Goal: Information Seeking & Learning: Check status

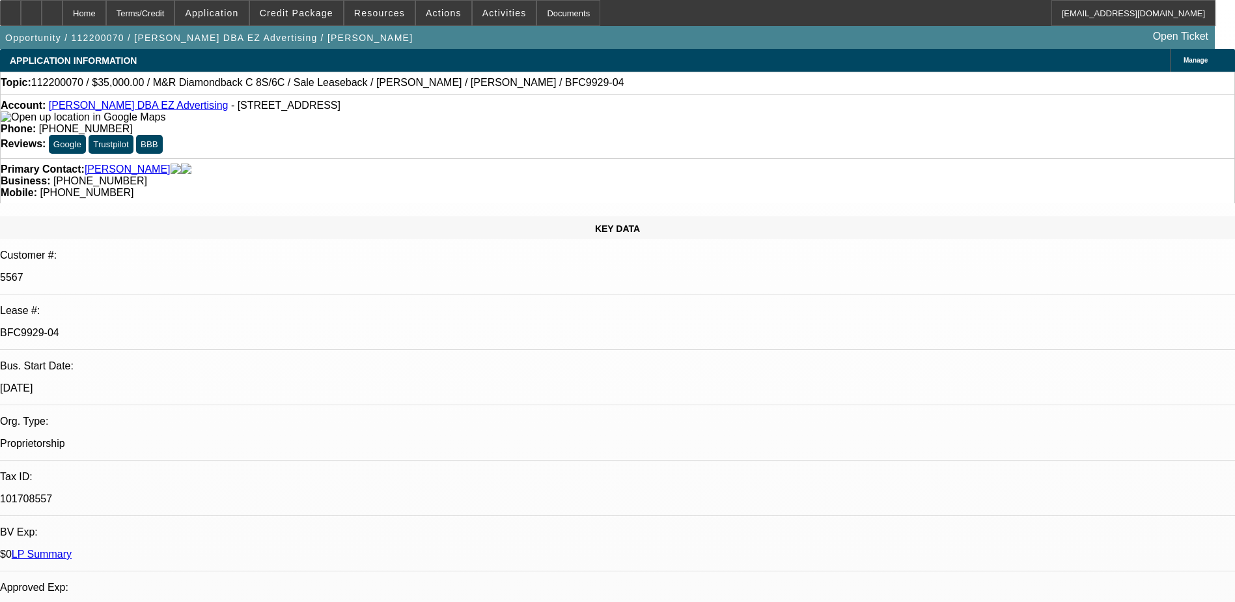
select select "0"
select select "2"
select select "0"
select select "2"
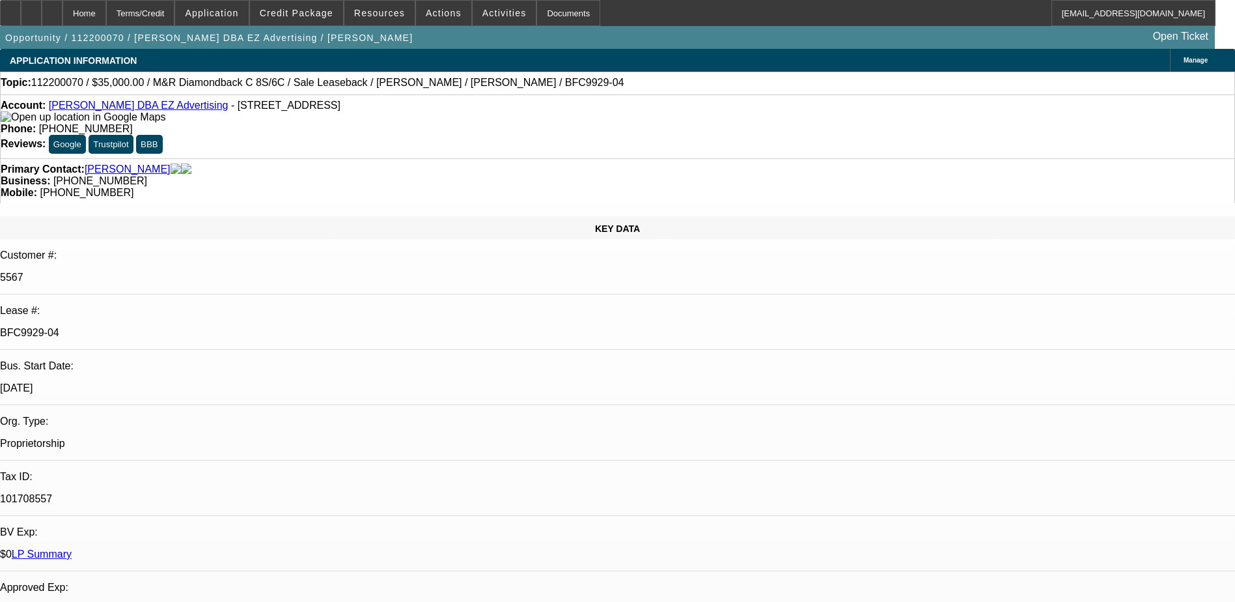
select select "0"
select select "1"
select select "2"
select select "1"
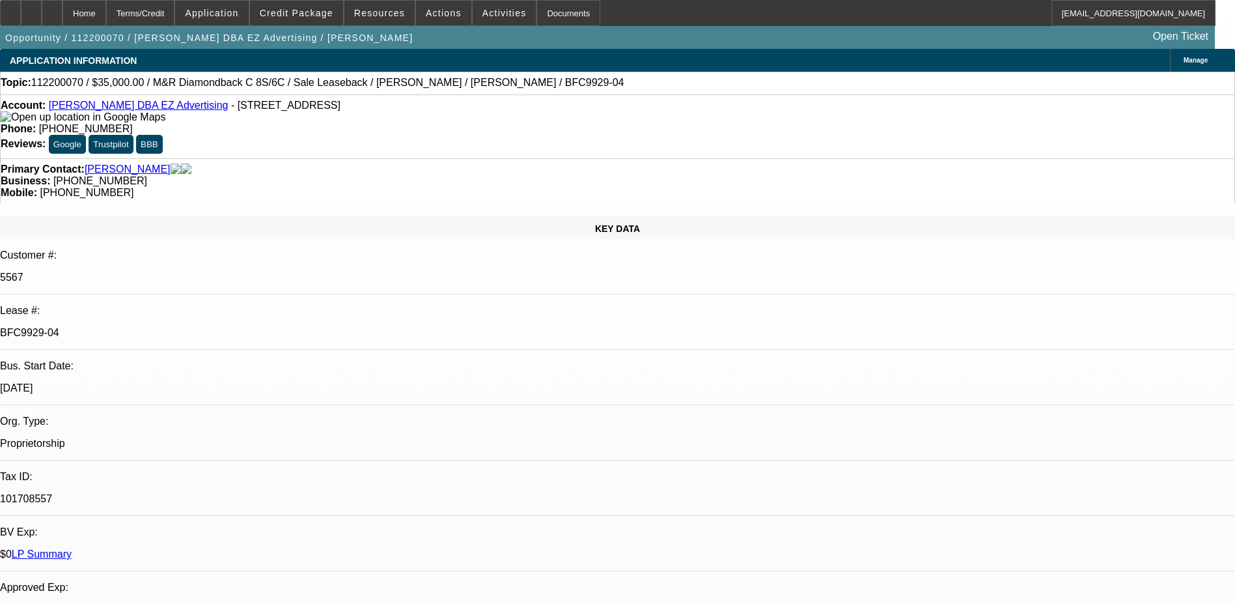
select select "2"
drag, startPoint x: 154, startPoint y: 221, endPoint x: 215, endPoint y: 224, distance: 61.9
click at [218, 327] on p "BFC9929-04" at bounding box center [617, 333] width 1235 height 12
drag, startPoint x: 215, startPoint y: 224, endPoint x: 185, endPoint y: 219, distance: 30.9
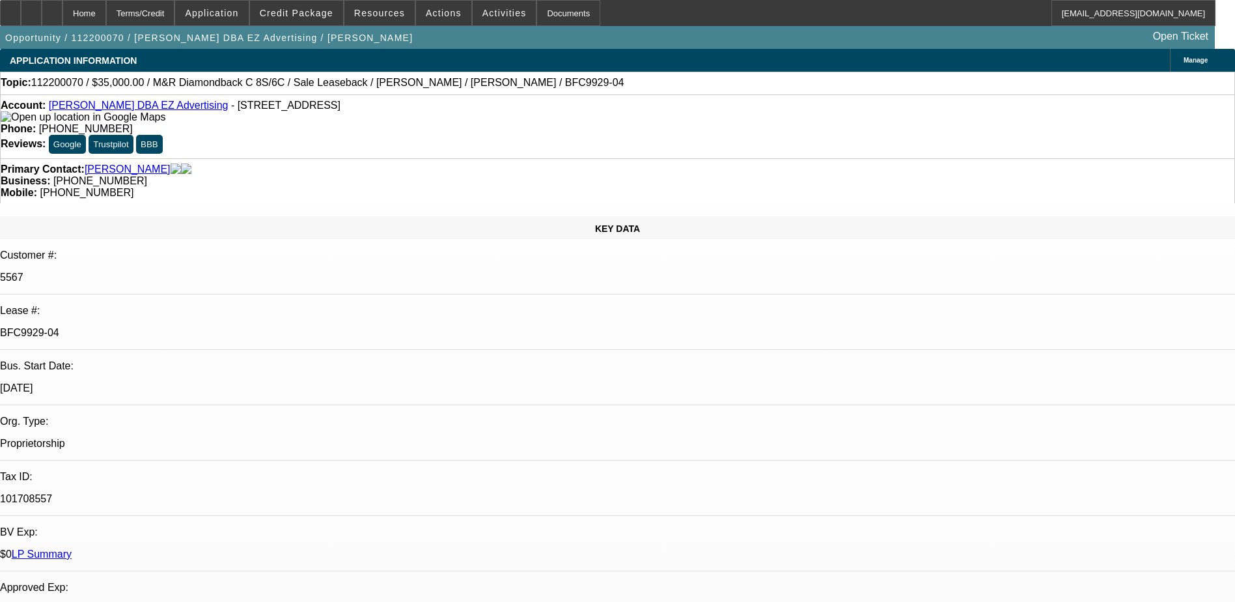
copy p "BFC9929-04"
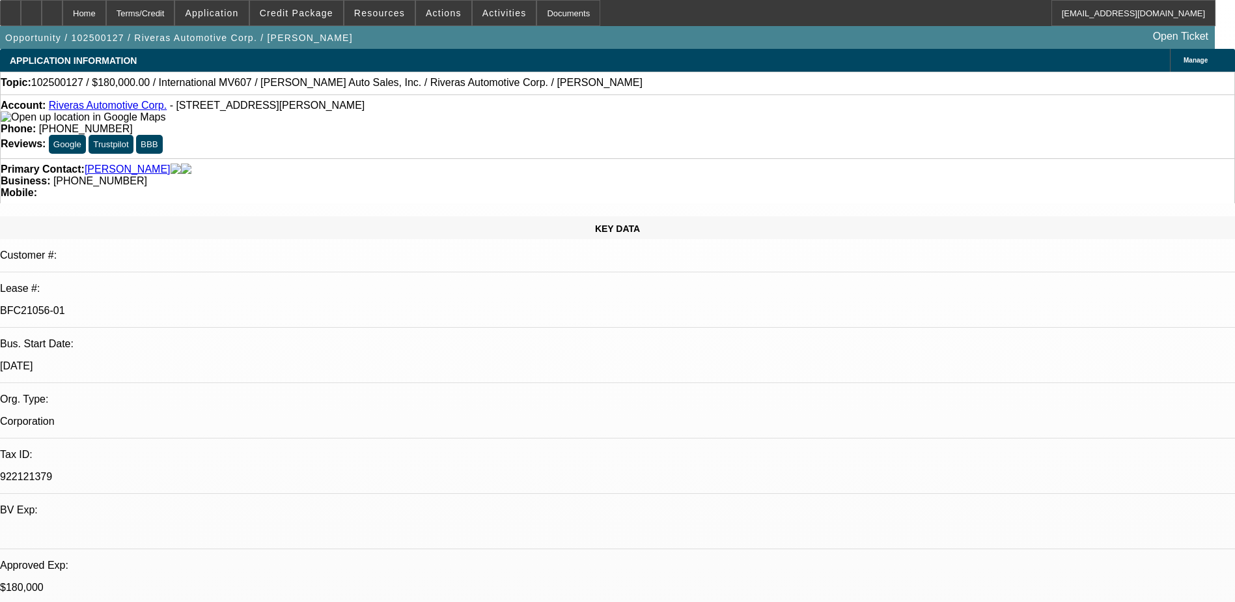
select select "0"
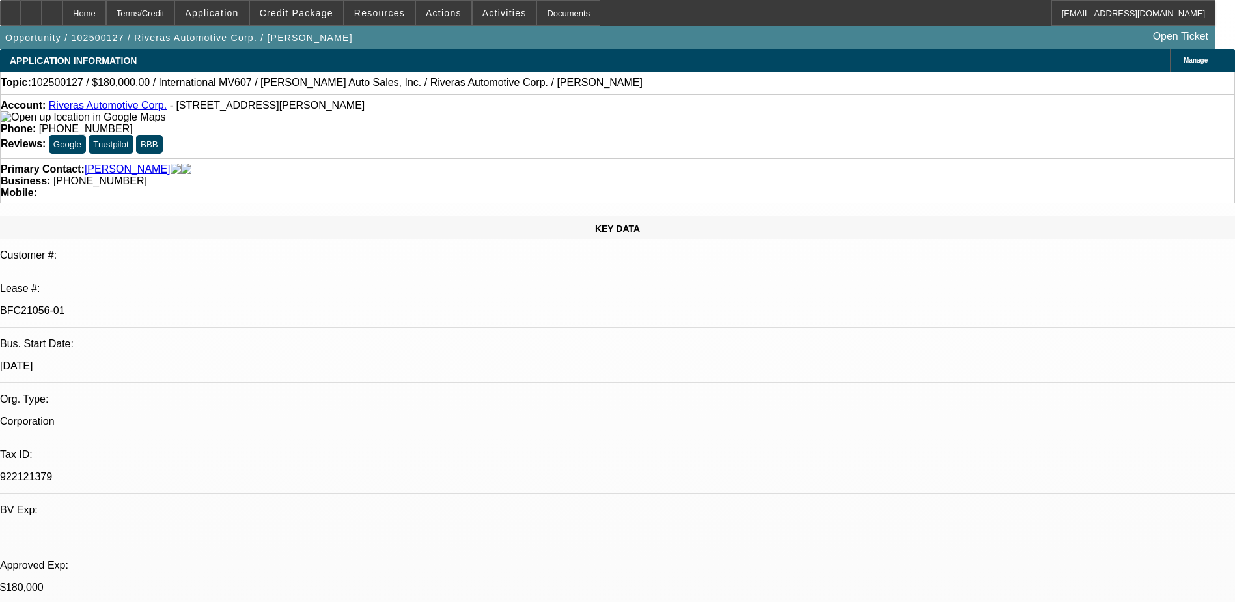
select select "0"
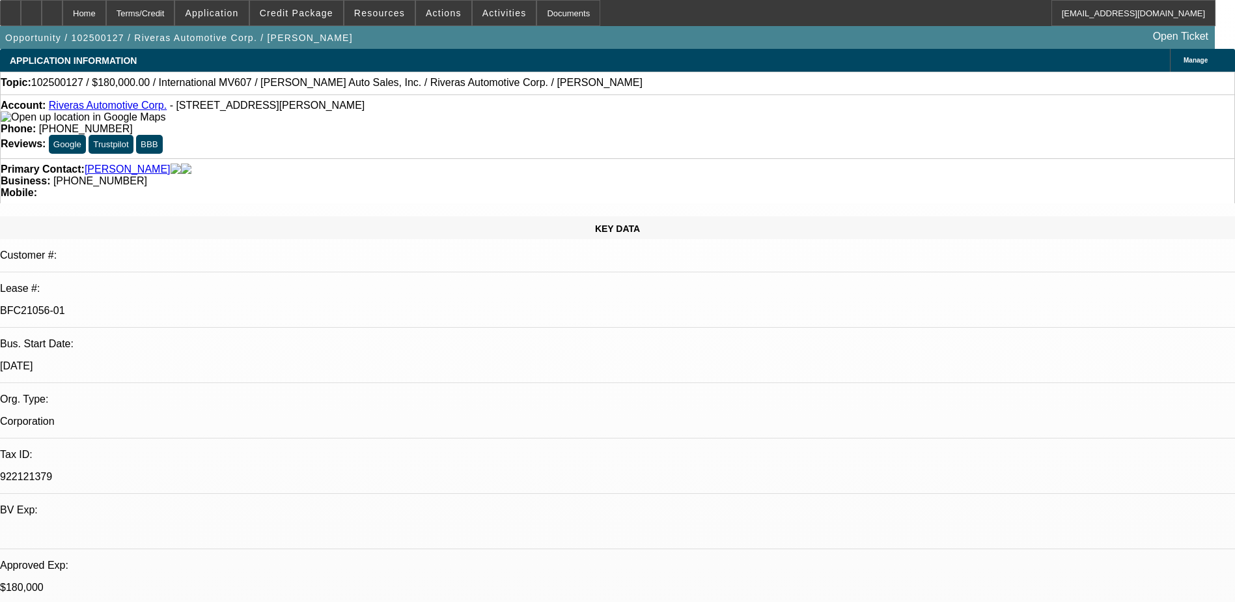
select select "0"
select select "1"
select select "6"
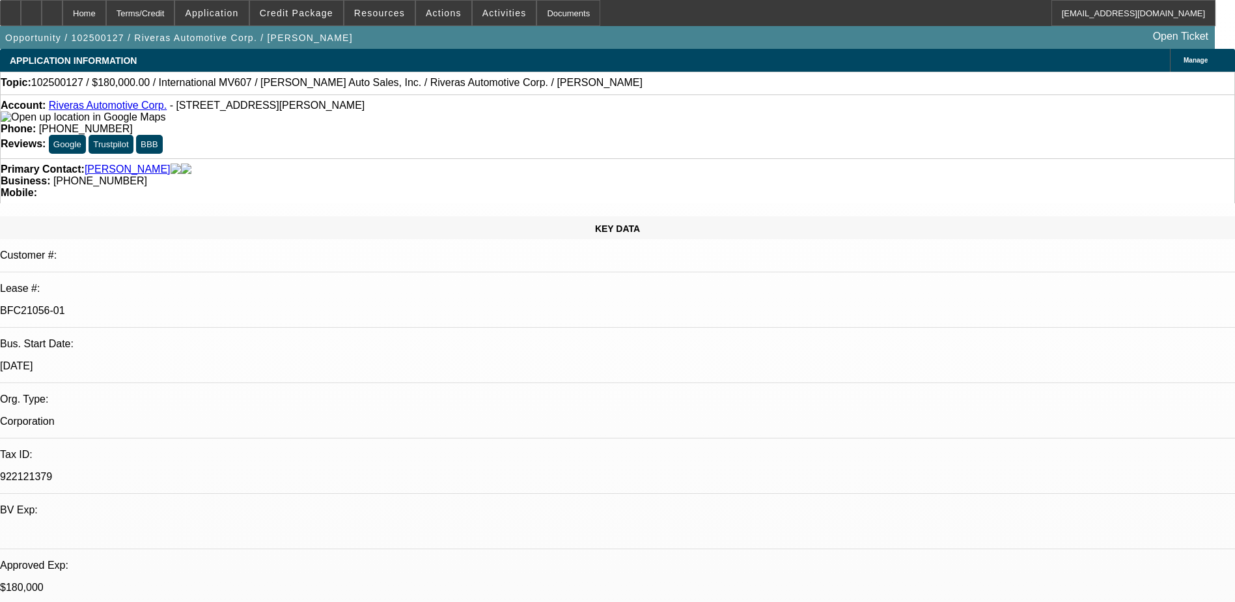
select select "1"
select select "6"
select select "1"
select select "2"
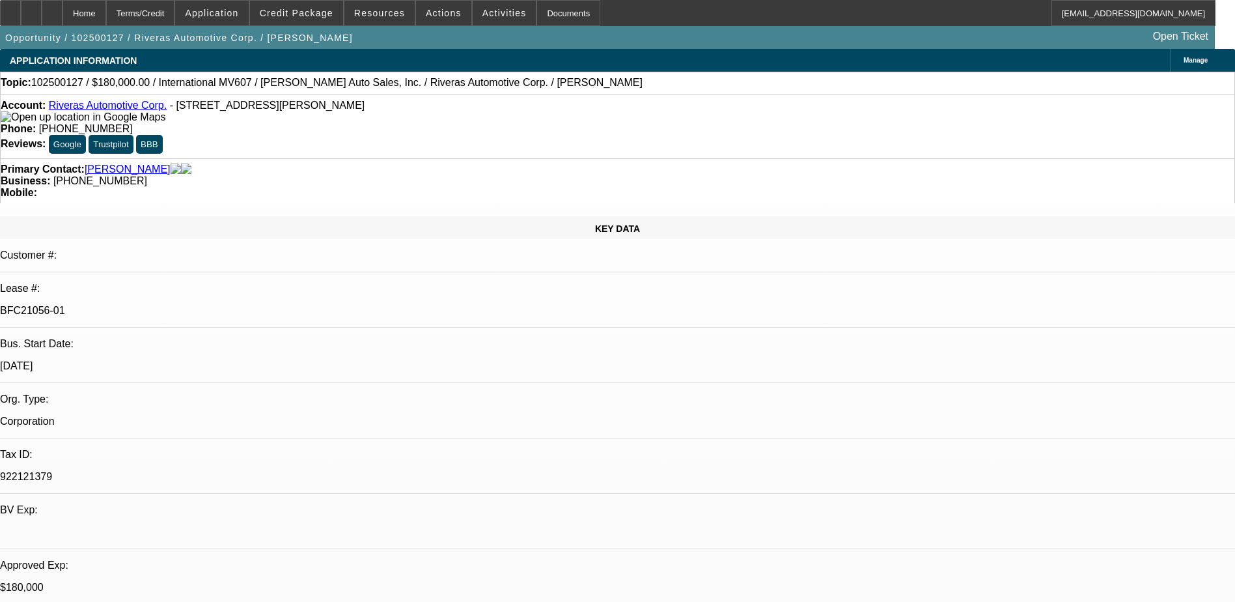
select select "6"
select select "1"
select select "2"
select select "6"
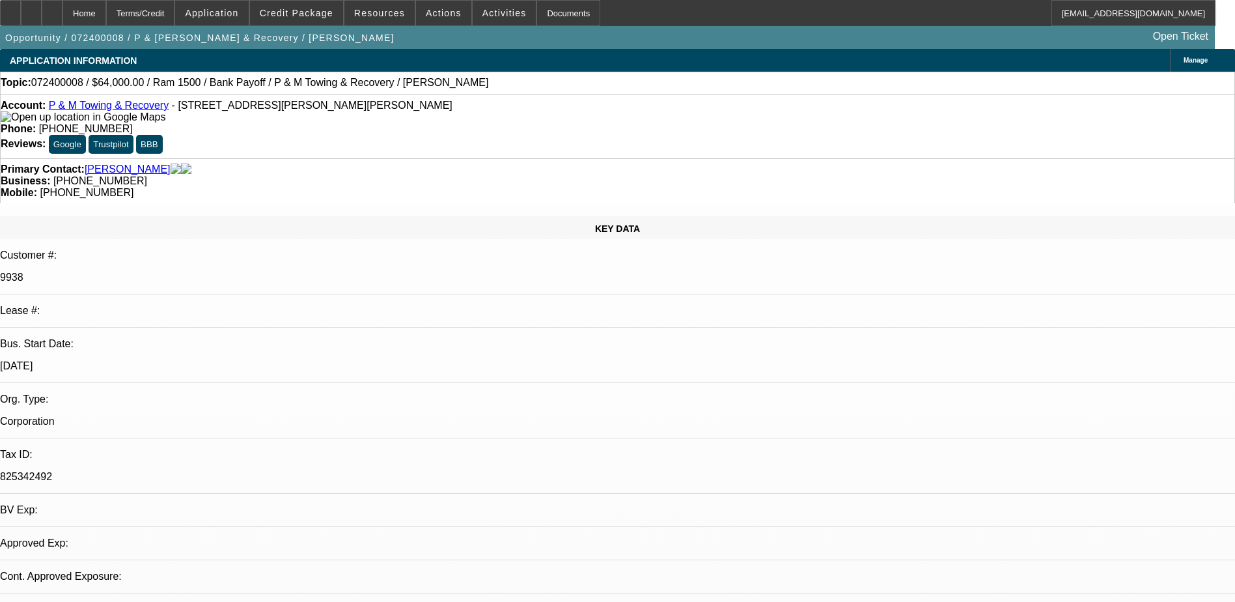
select select "0"
select select "2"
select select "0.1"
select select "4"
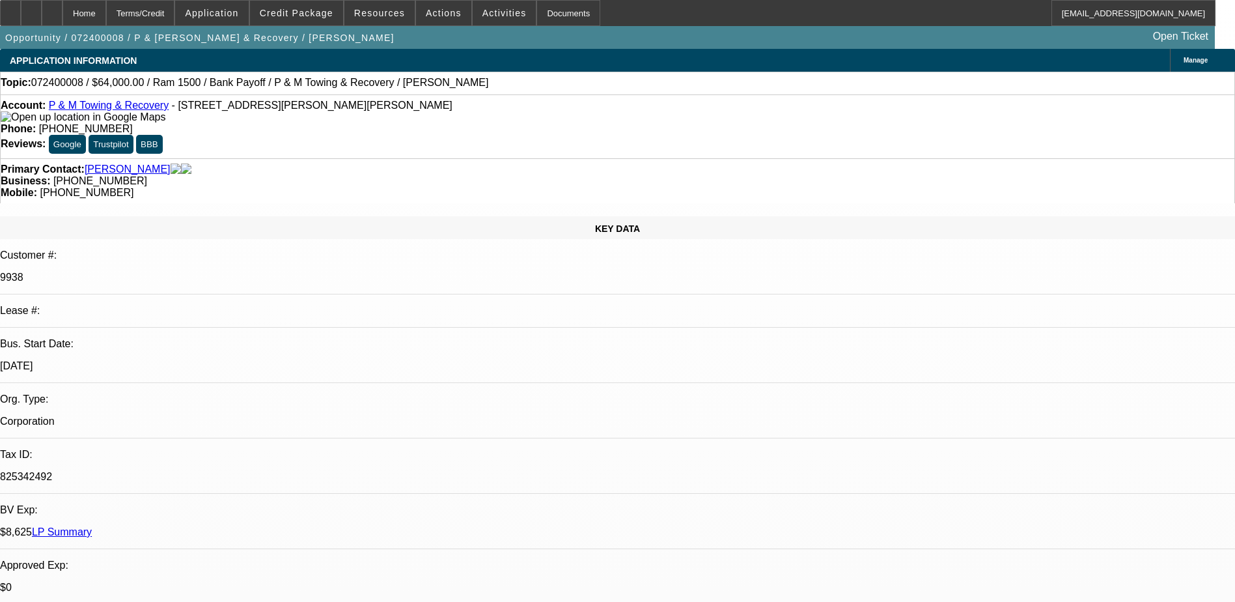
drag, startPoint x: 904, startPoint y: 436, endPoint x: 1144, endPoint y: 465, distance: 241.3
drag, startPoint x: 1144, startPoint y: 465, endPoint x: 1070, endPoint y: 439, distance: 78.4
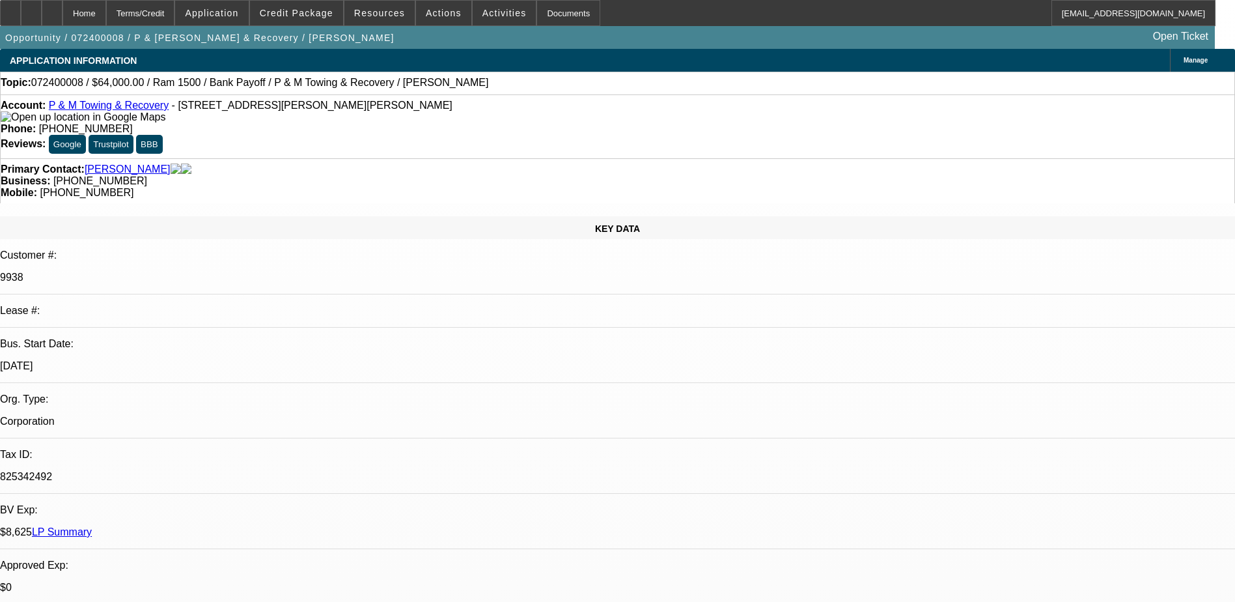
drag, startPoint x: 1038, startPoint y: 433, endPoint x: 1033, endPoint y: 440, distance: 9.3
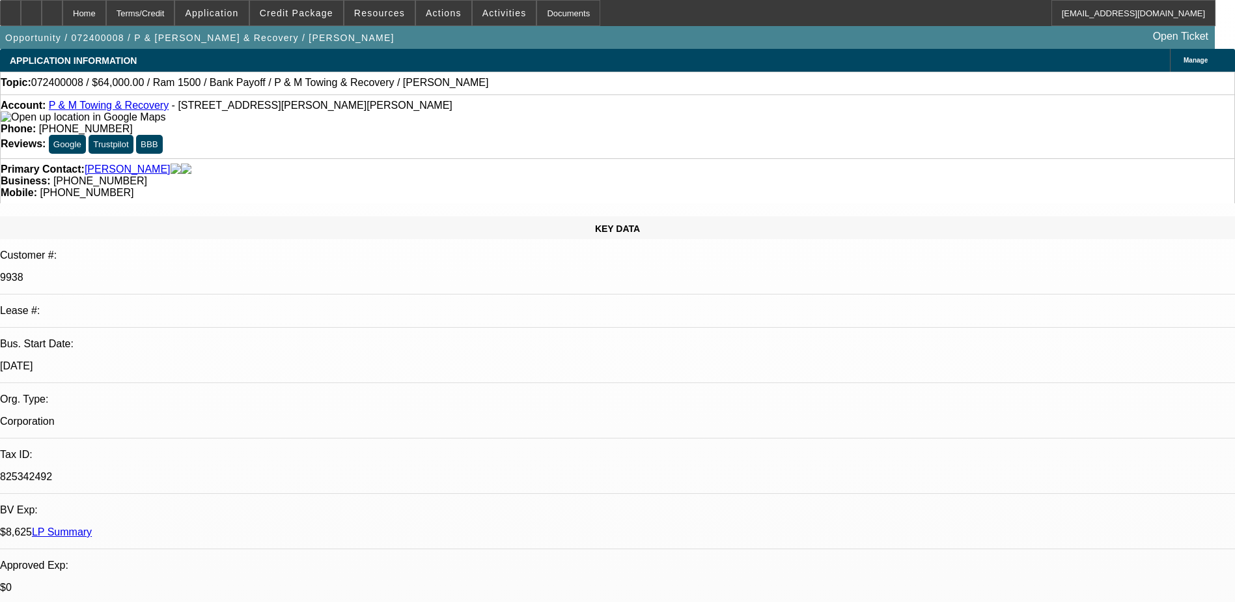
drag, startPoint x: 1023, startPoint y: 448, endPoint x: 1018, endPoint y: 453, distance: 7.4
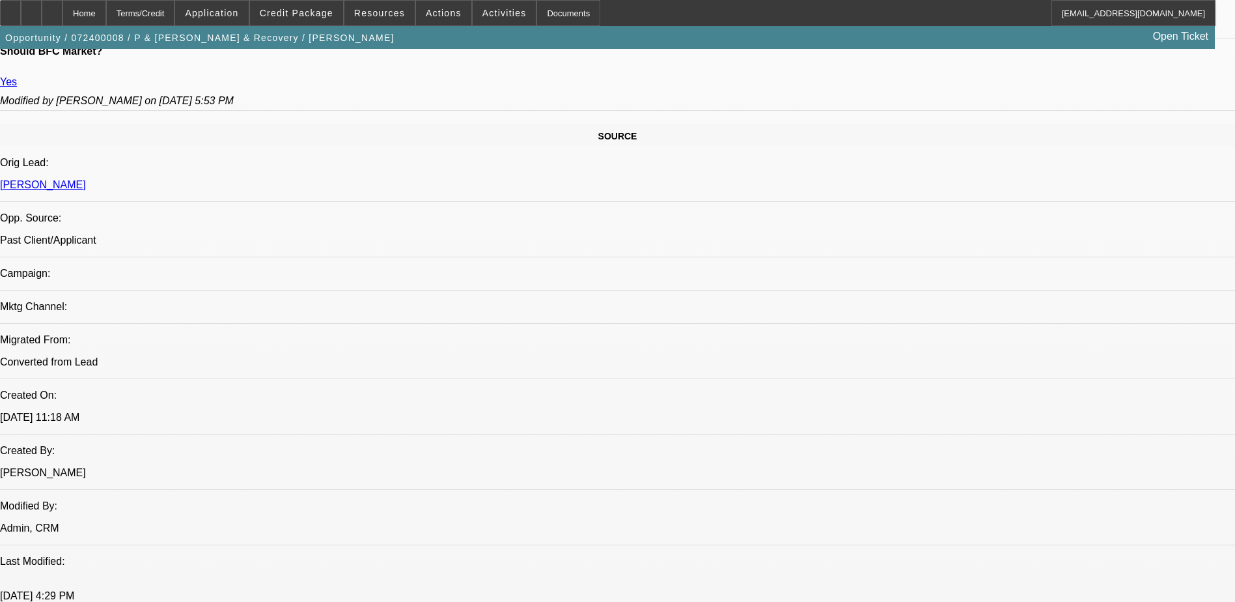
scroll to position [781, 0]
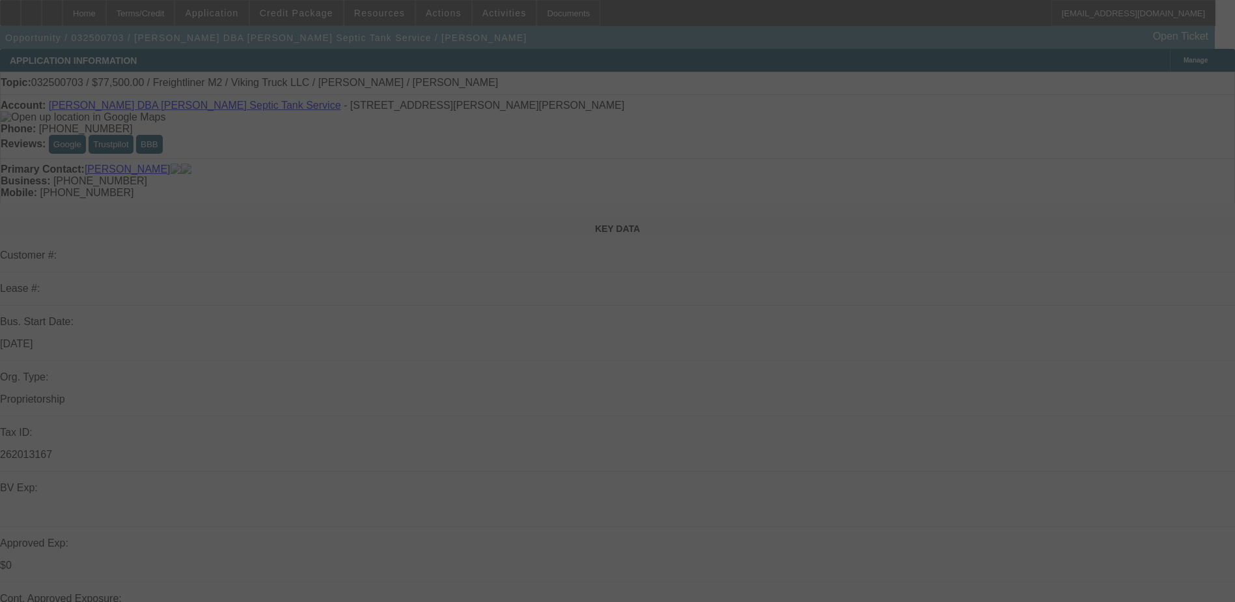
select select "0"
select select "2"
select select "0"
select select "6"
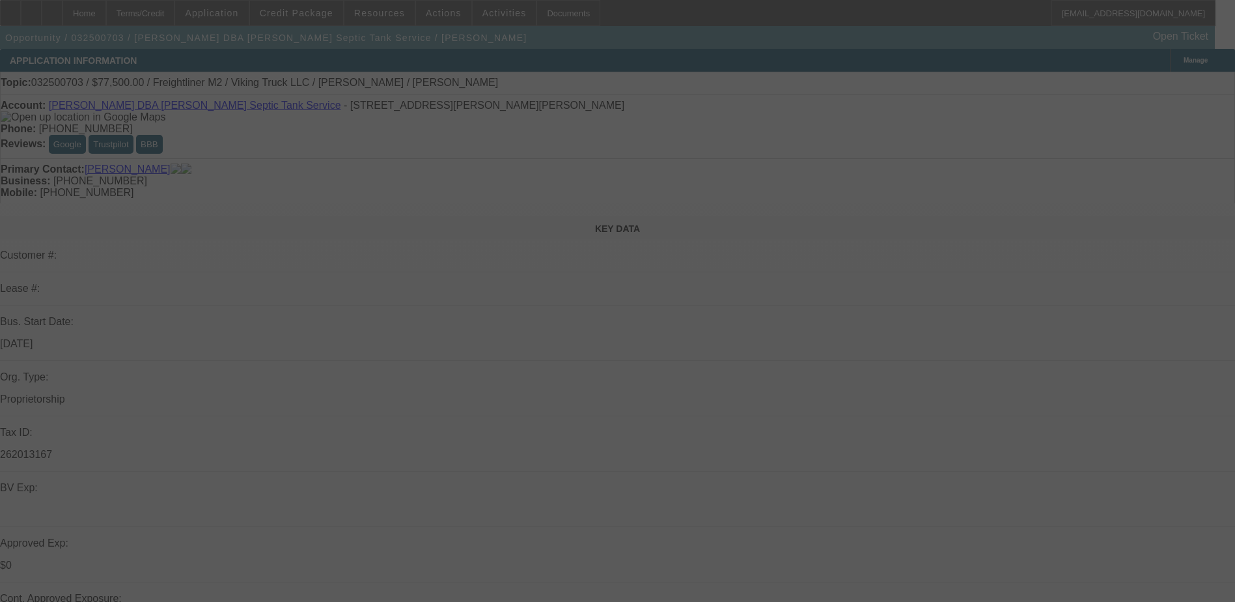
select select "0"
select select "6"
select select "0"
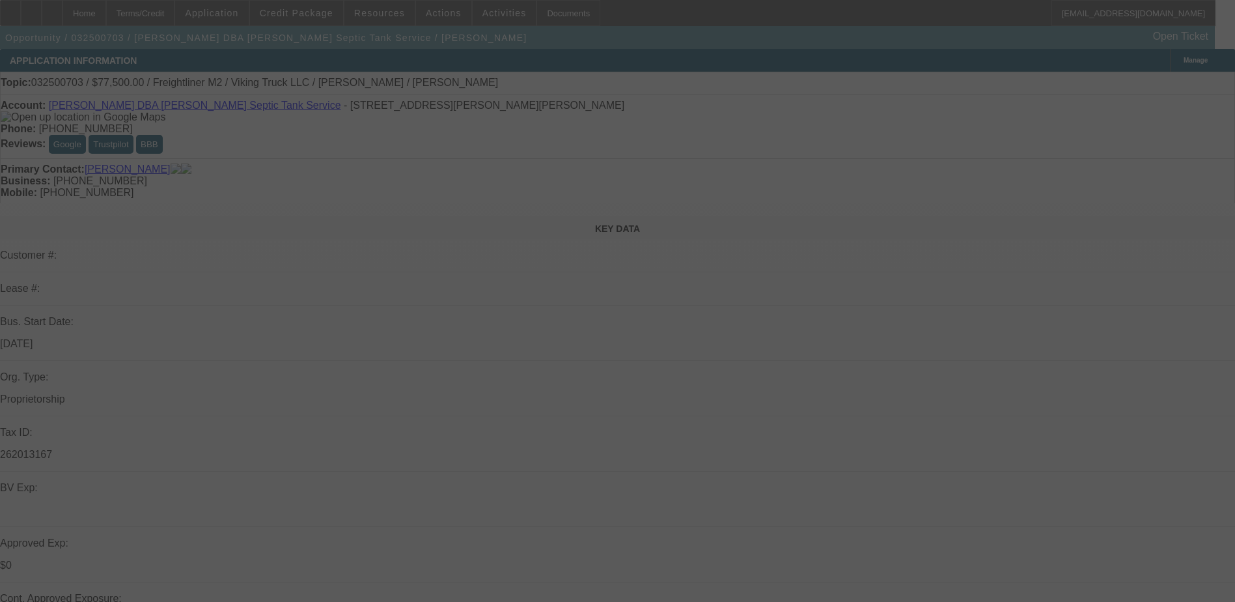
select select "0"
select select "2"
select select "0"
select select "6"
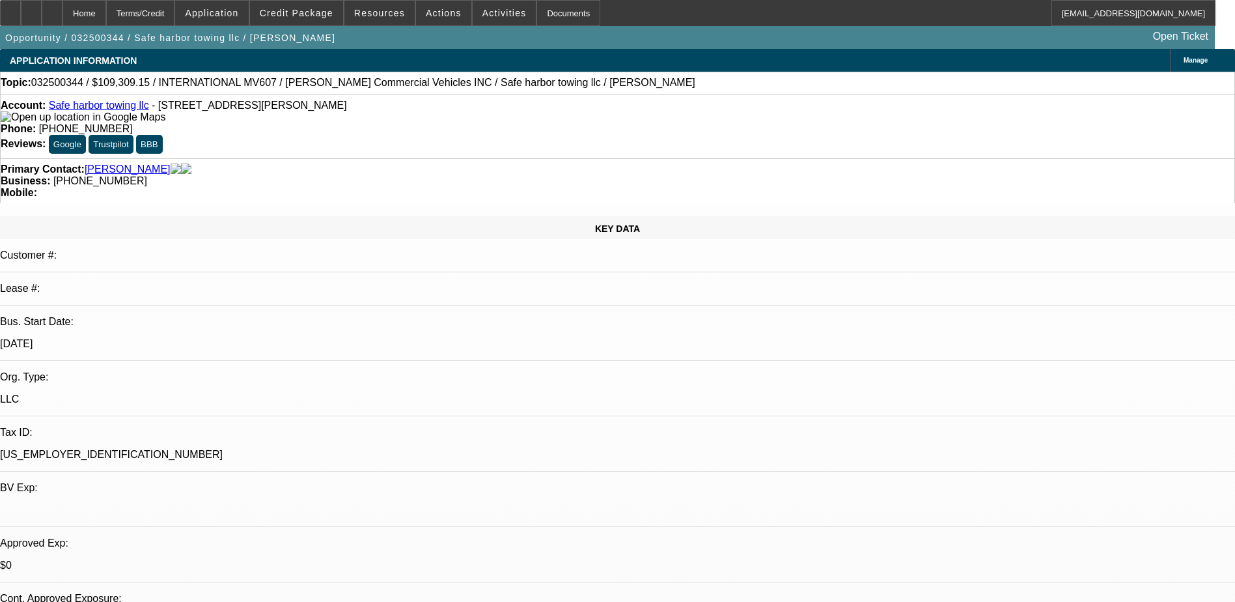
select select "0.15"
select select "2"
select select "0.1"
select select "0.15"
select select "2"
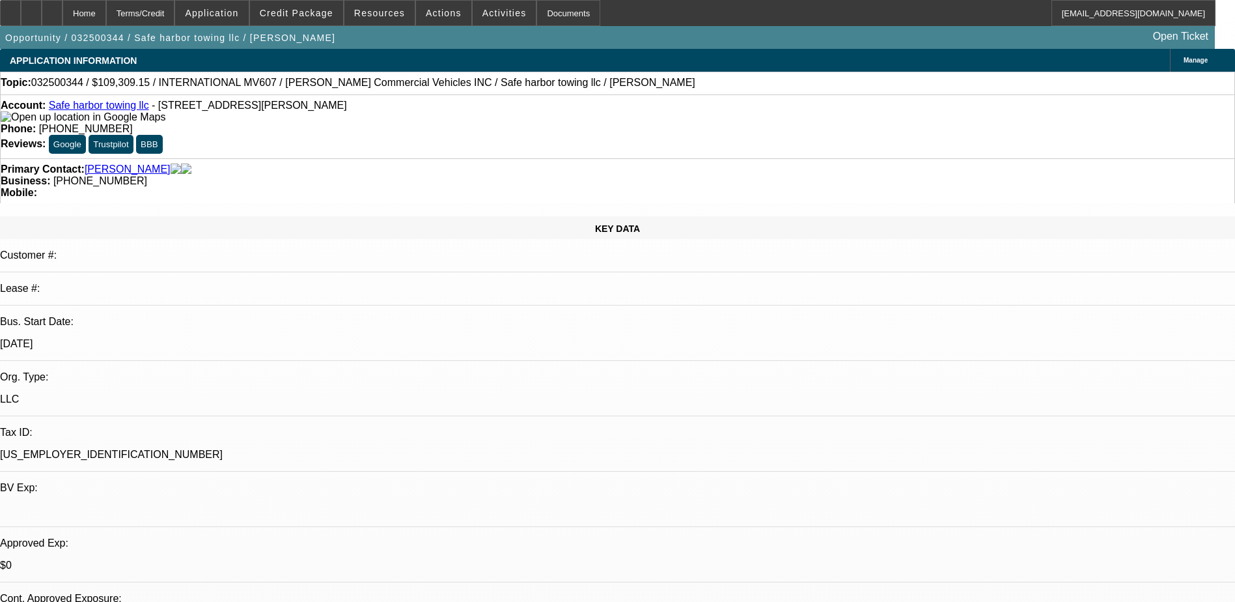
select select "0.1"
select select "0"
select select "0.1"
select select "0"
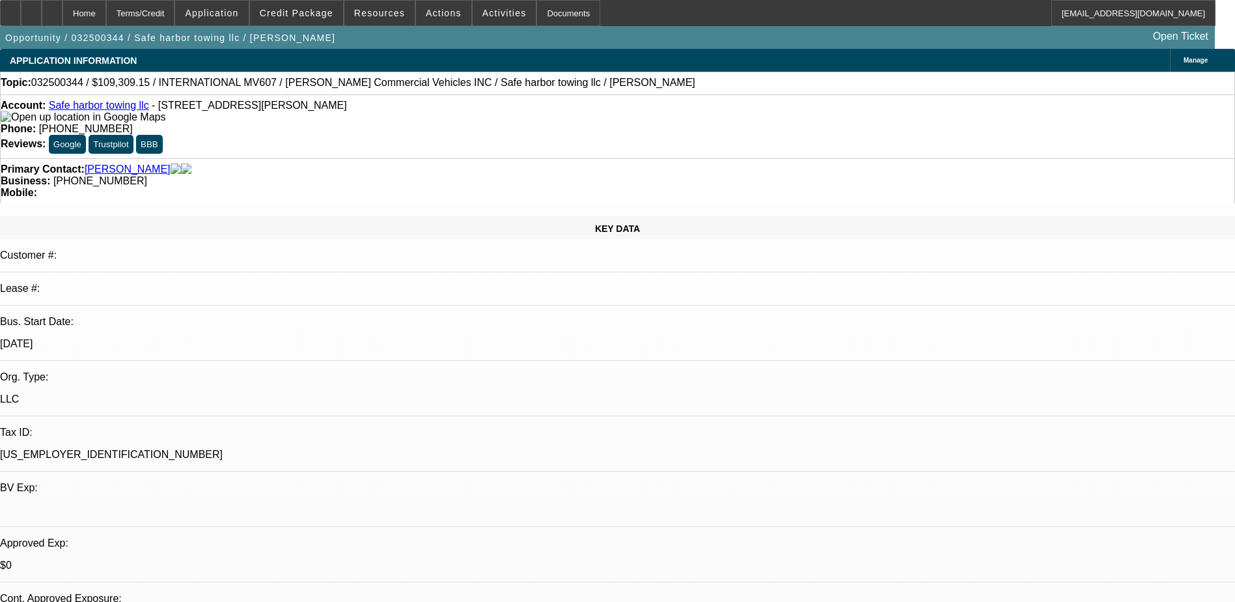
select select "0"
select select "0.1"
select select "1"
select select "2"
select select "4"
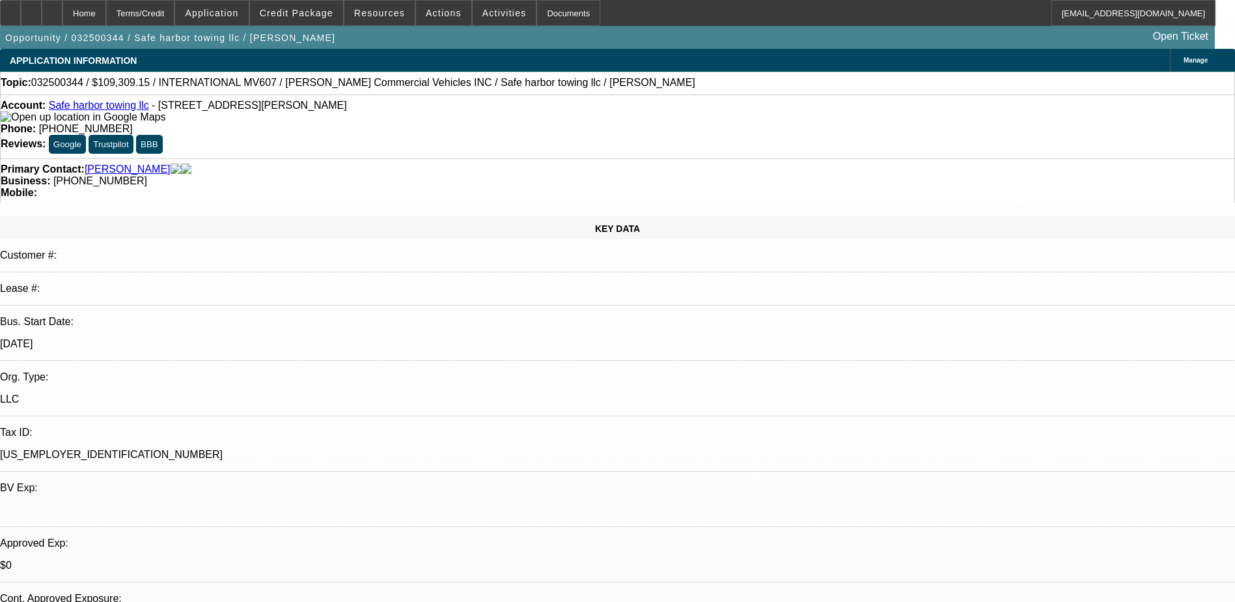
select select "1"
select select "2"
select select "4"
select select "1"
select select "3"
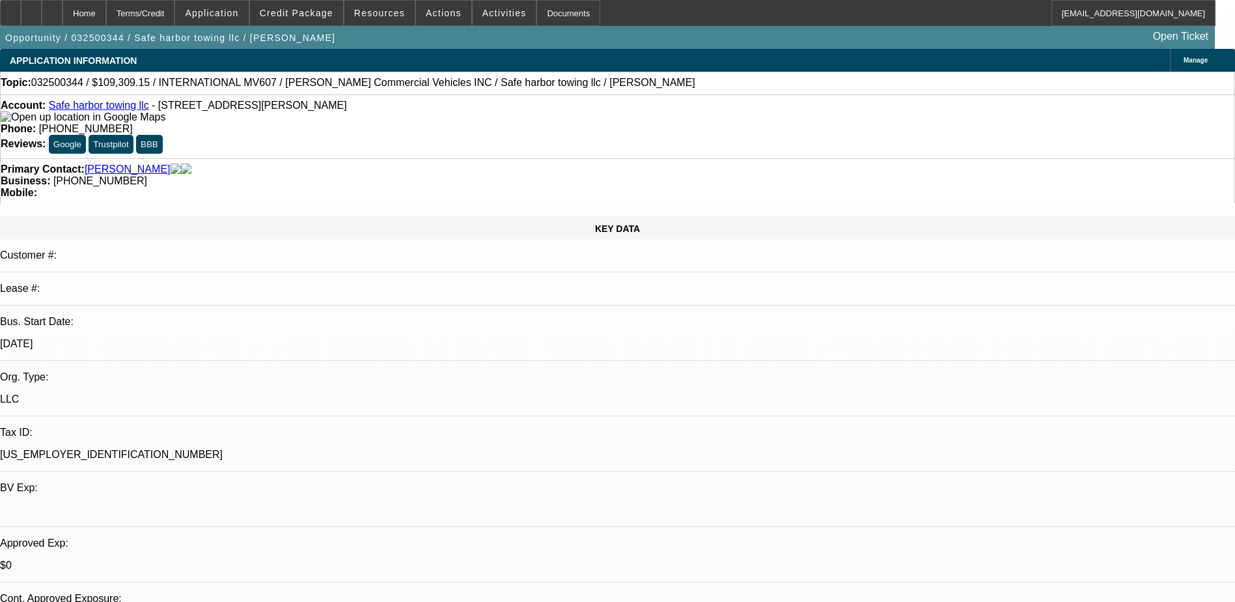
select select "4"
select select "1"
select select "3"
select select "4"
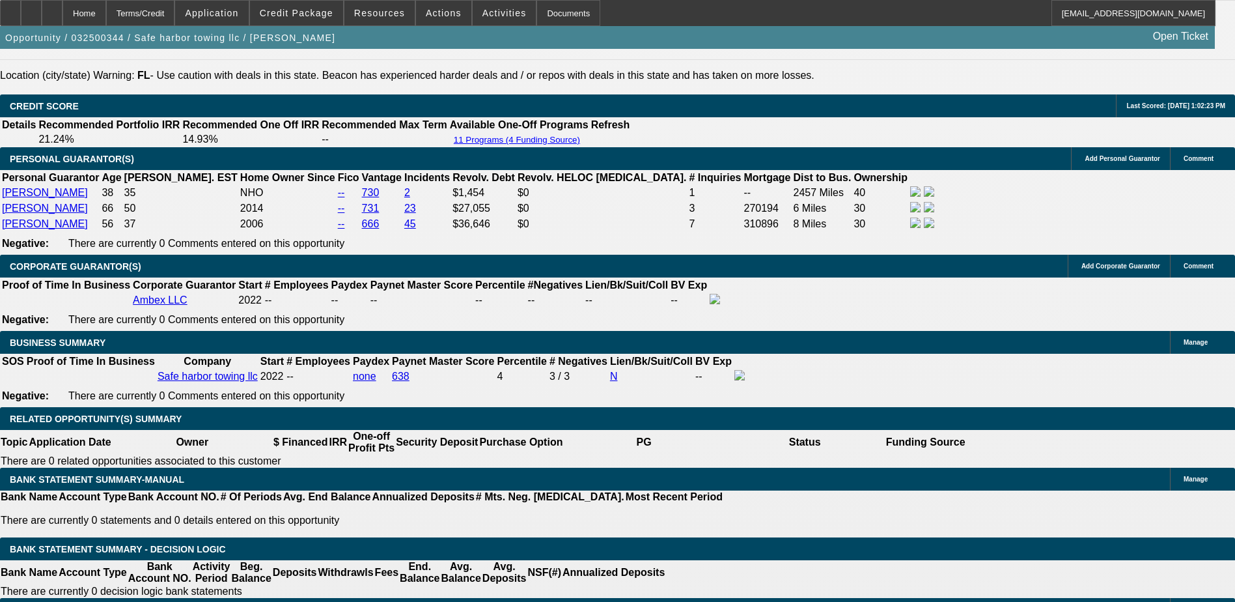
scroll to position [1823, 0]
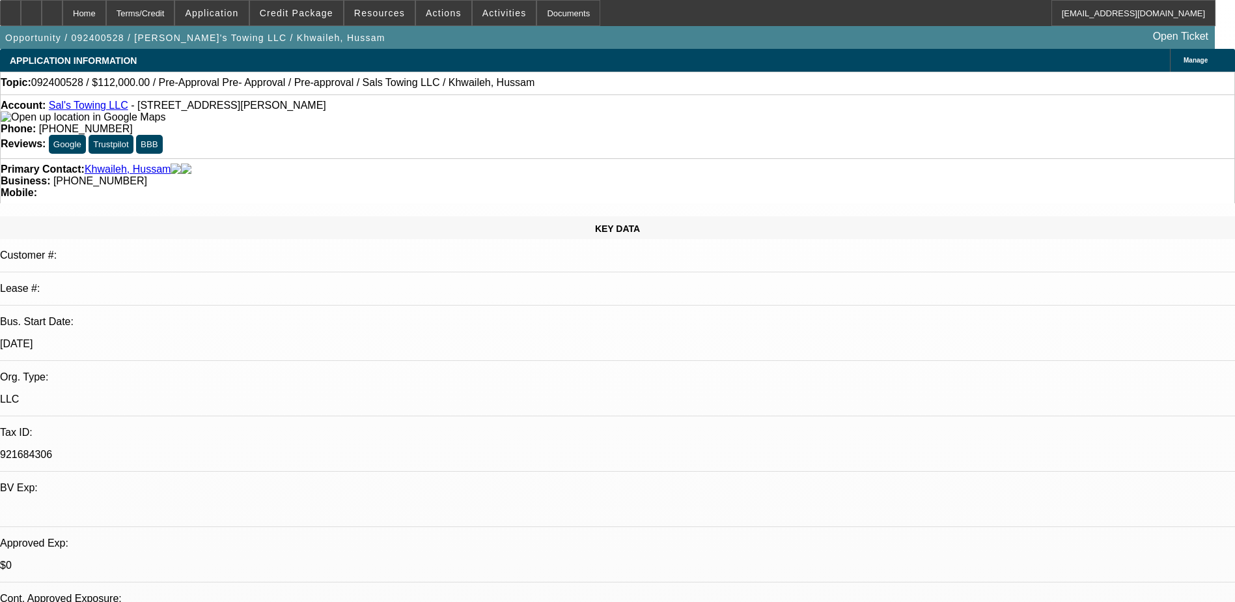
select select "0"
select select "0.1"
select select "0"
select select "2"
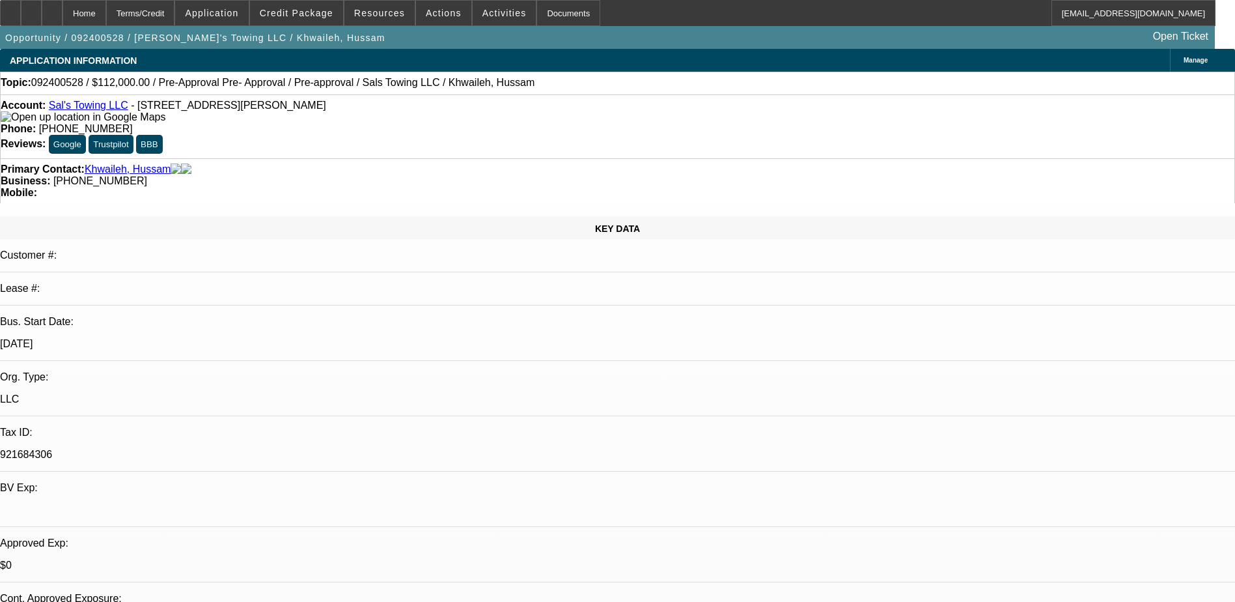
select select "0.1"
select select "0"
select select "2"
select select "0.1"
select select "0"
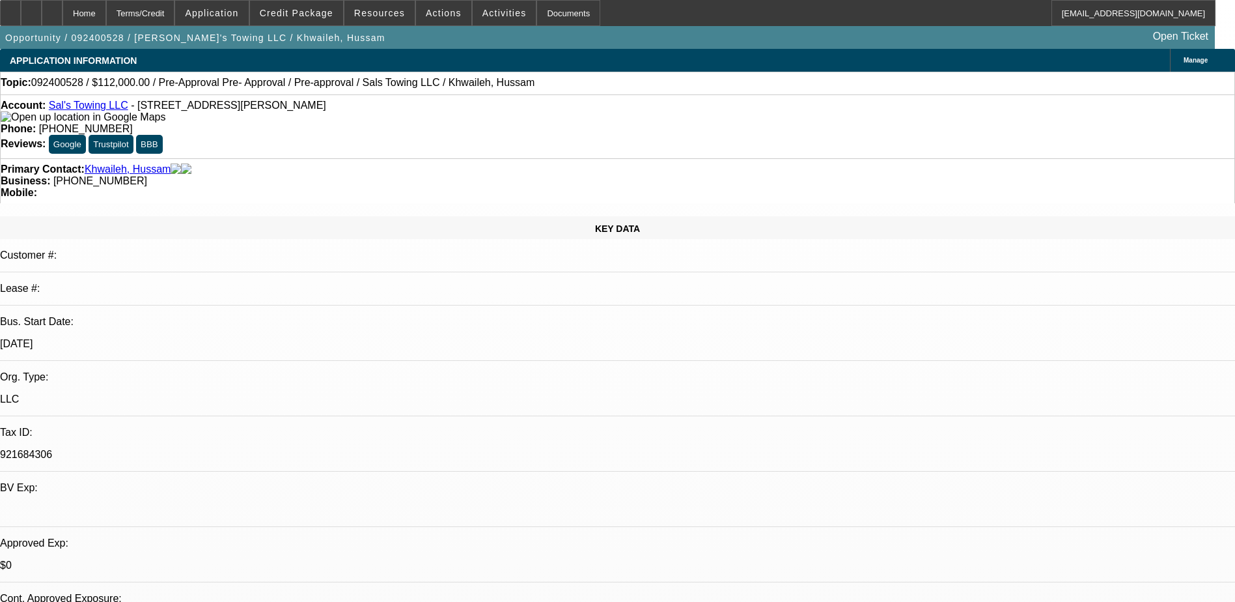
select select "2"
select select "0.1"
select select "1"
select select "4"
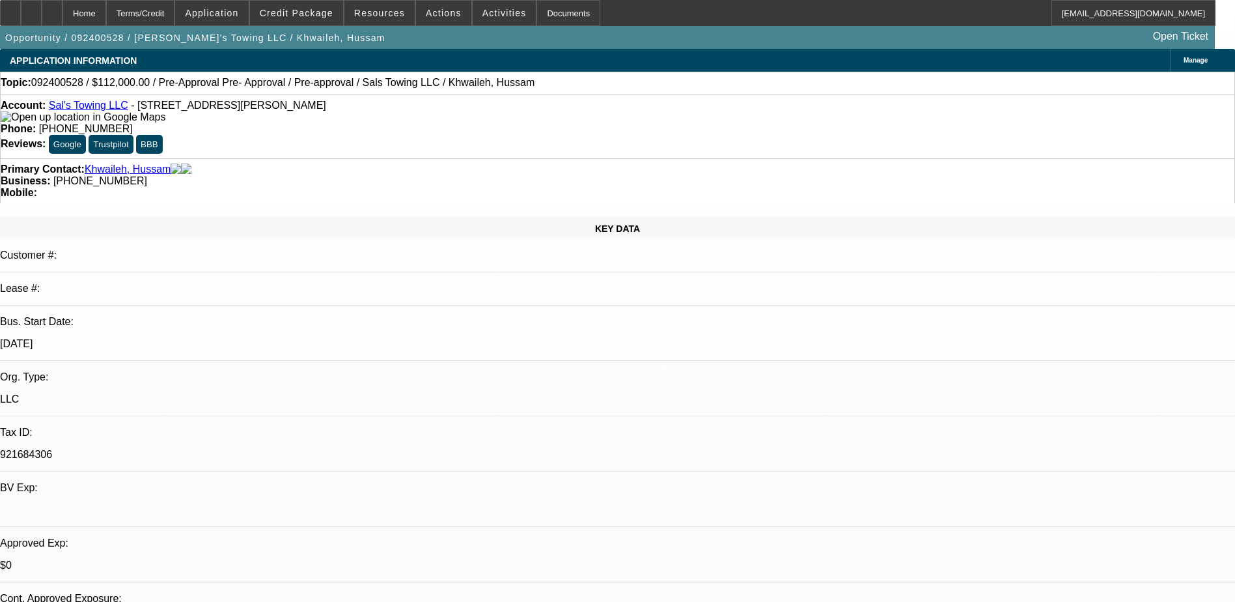
select select "1"
select select "2"
select select "4"
select select "1"
select select "2"
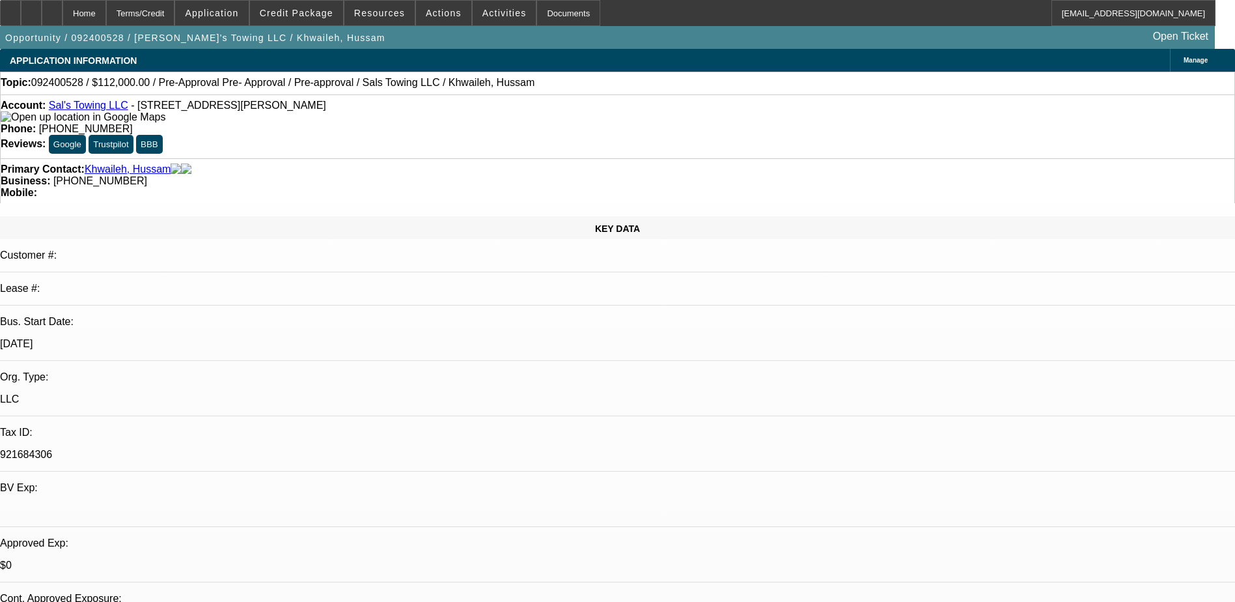
select select "4"
select select "1"
select select "2"
select select "4"
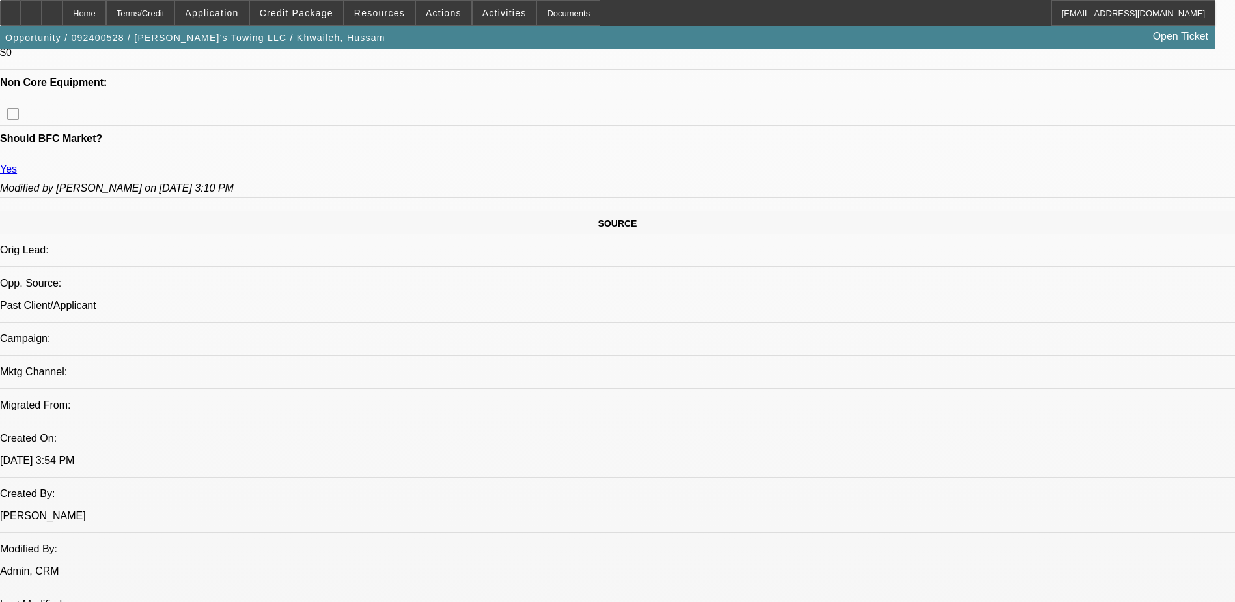
scroll to position [521, 0]
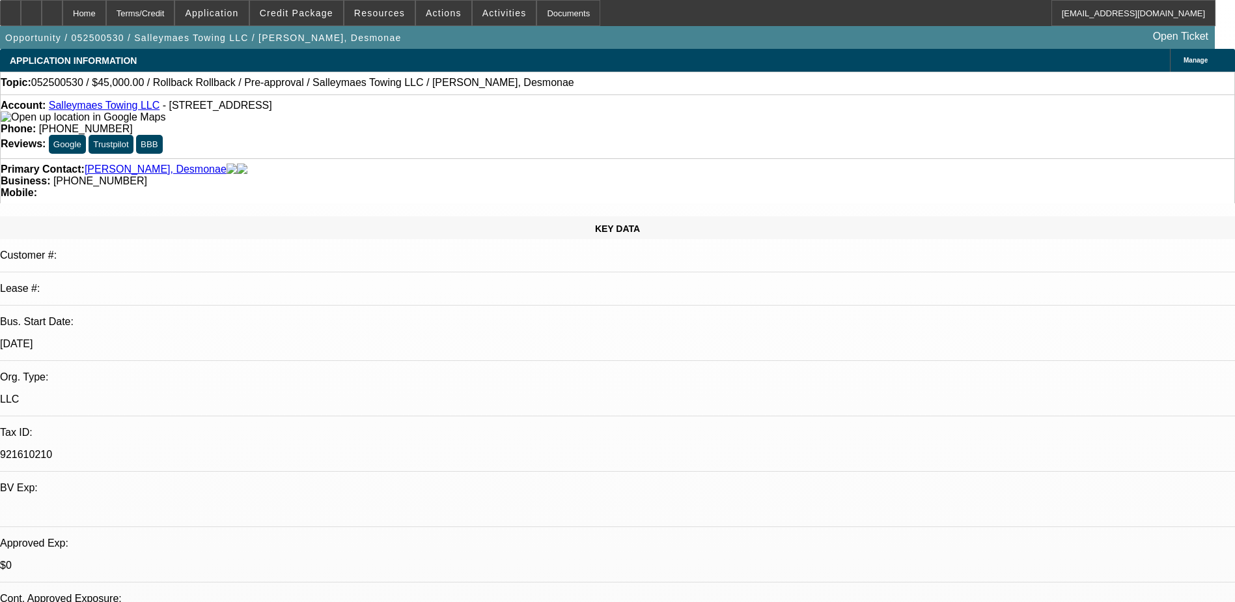
select select "0.1"
select select "2"
select select "0.1"
select select "0"
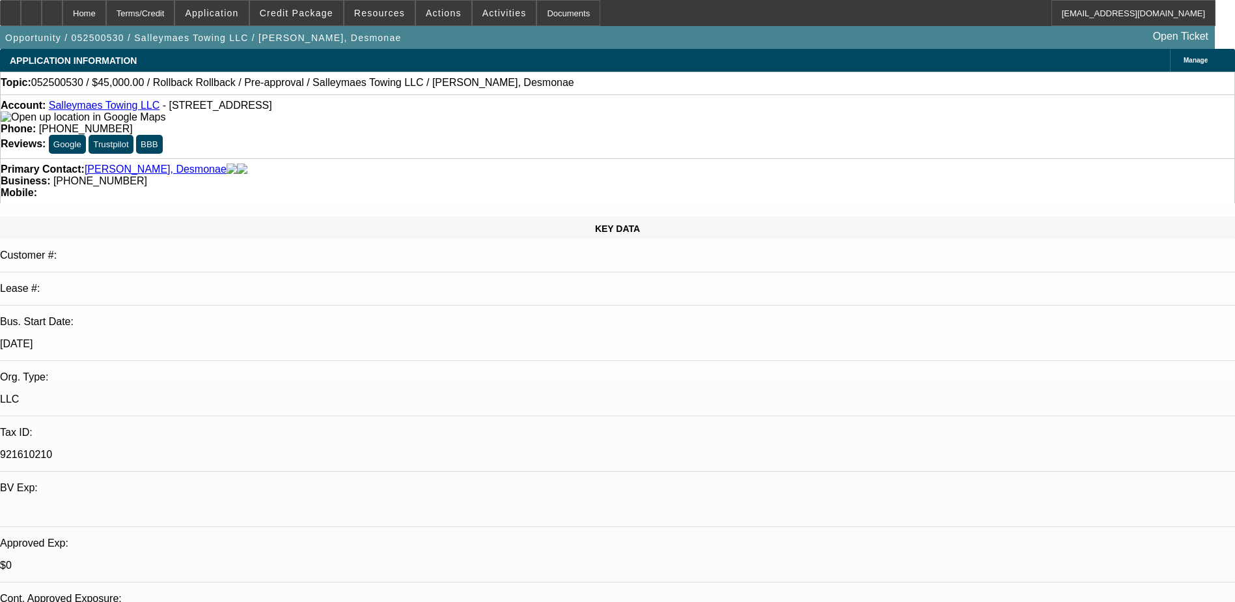
select select "0.1"
select select "0"
select select "0.1"
select select "0"
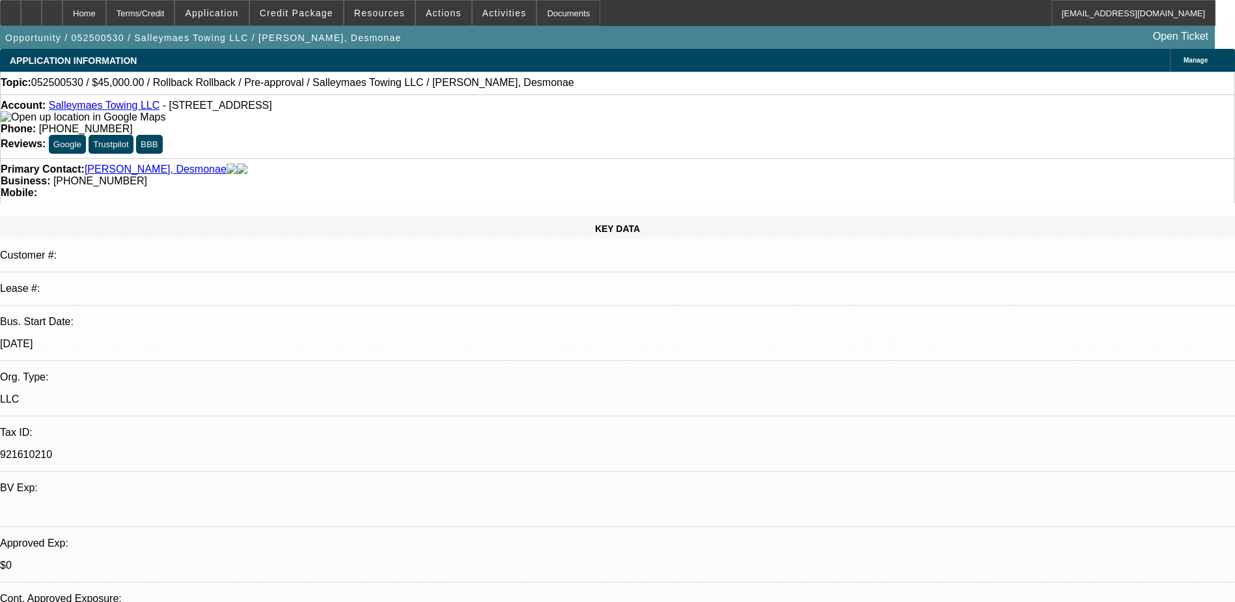
select select "0"
select select "0.1"
select select "1"
select select "2"
select select "4"
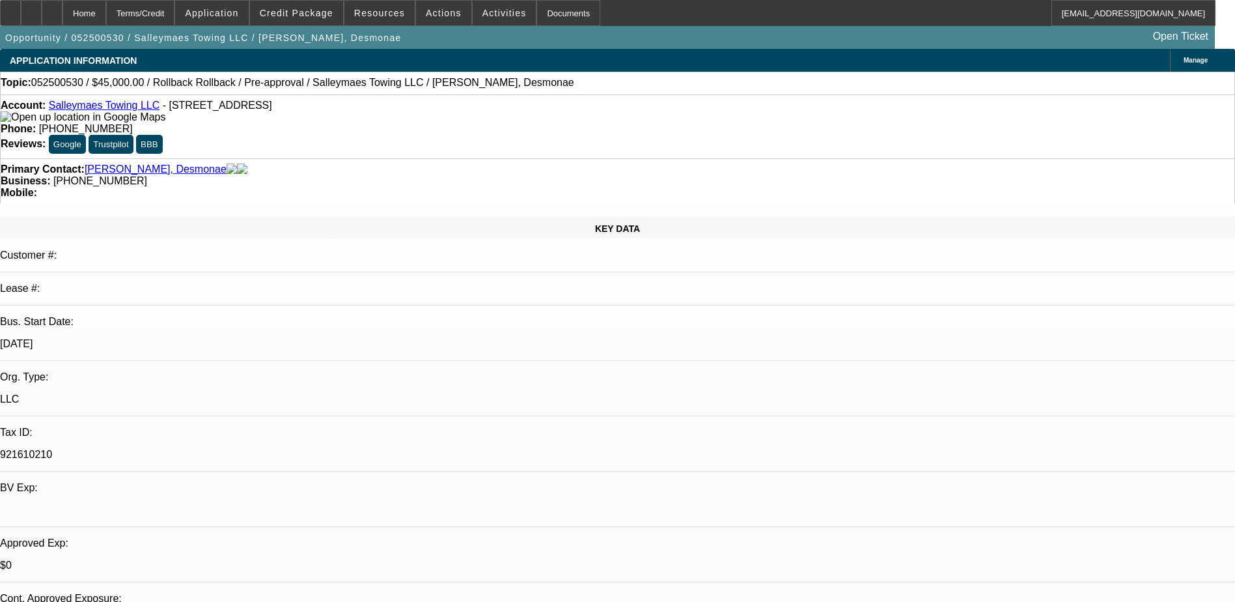
select select "1"
select select "3"
select select "4"
select select "1"
select select "3"
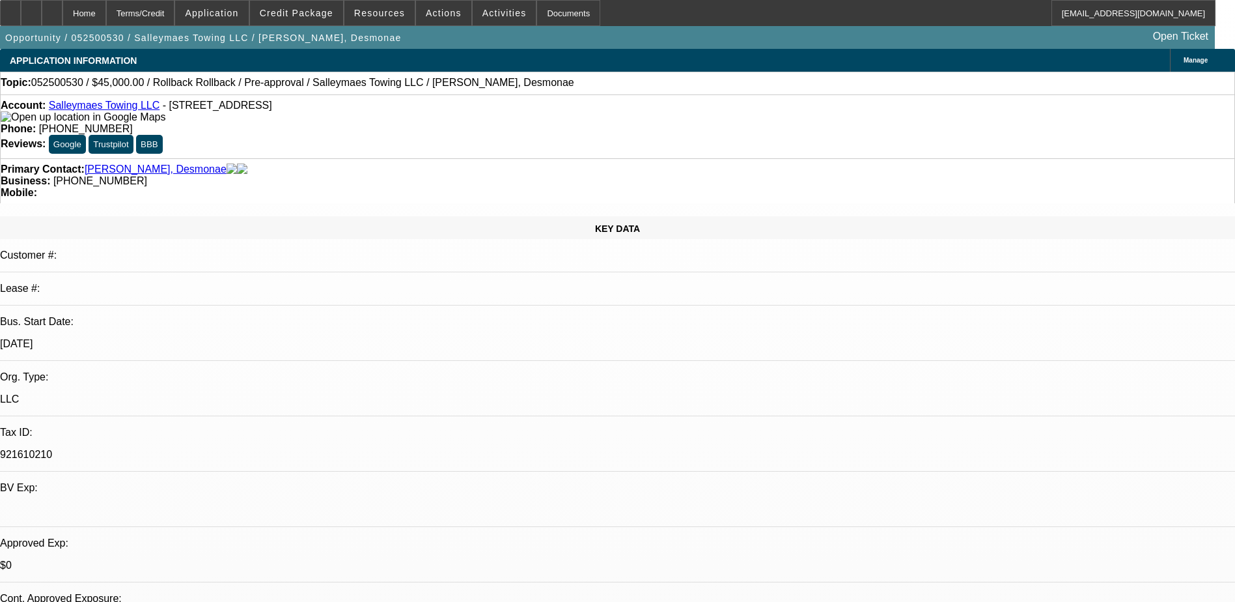
select select "4"
select select "1"
select select "3"
select select "4"
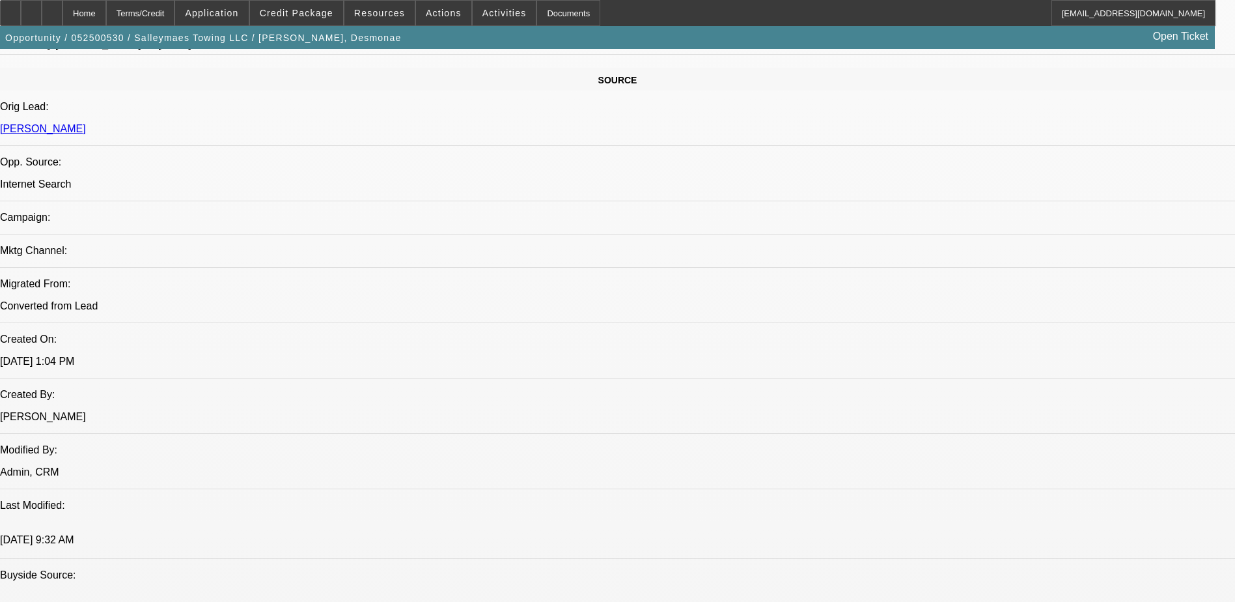
scroll to position [456, 0]
